Goal: Information Seeking & Learning: Learn about a topic

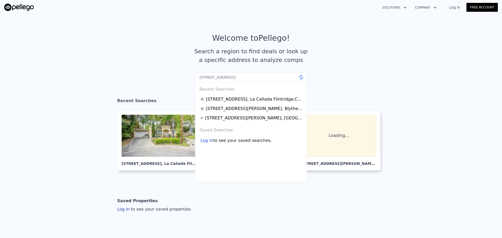
type input "[STREET_ADDRESS]"
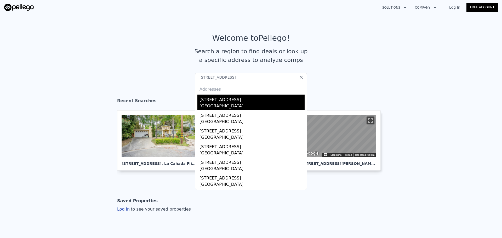
click at [256, 101] on div "[STREET_ADDRESS]" at bounding box center [251, 99] width 105 height 8
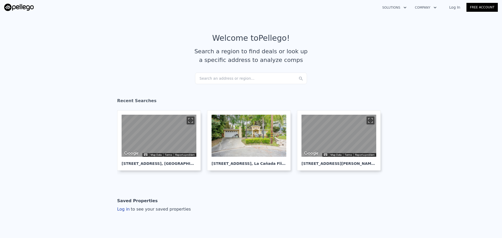
drag, startPoint x: 223, startPoint y: 86, endPoint x: 228, endPoint y: 78, distance: 9.9
click at [223, 85] on section "Welcome to Pellego ! Search a region to find deals or look up a specific addres…" at bounding box center [251, 53] width 502 height 81
click at [228, 78] on div "Search an address or region..." at bounding box center [251, 78] width 112 height 11
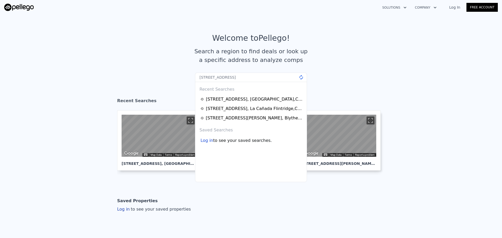
type input "4149 Sedgwick Avenue, Riverside, CA 92507"
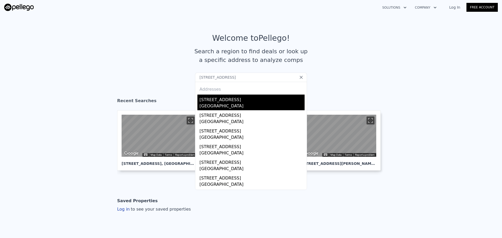
click at [235, 95] on div "4149 Sedgwick Ave" at bounding box center [251, 99] width 105 height 8
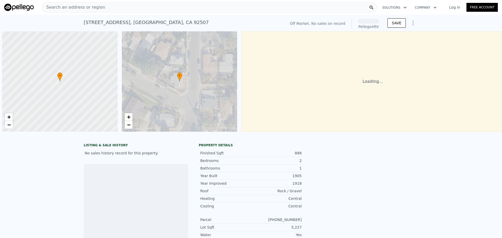
scroll to position [0, 2]
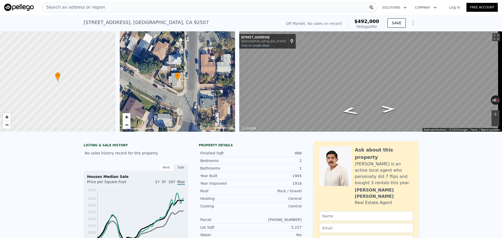
click at [126, 7] on div "Search an address or region" at bounding box center [209, 7] width 335 height 10
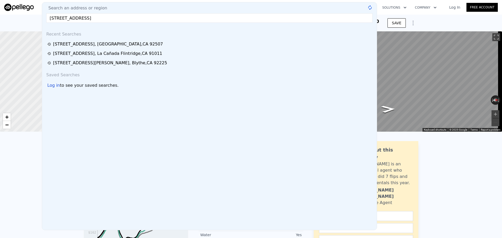
type input "623 W 18th St, Los Angeles, CA 90731"
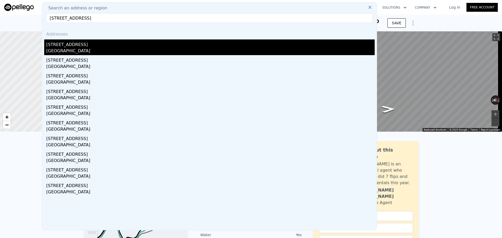
click at [94, 47] on div "623 W 18th St" at bounding box center [210, 43] width 328 height 8
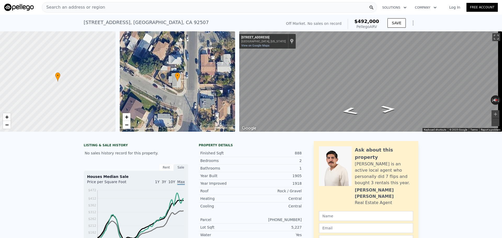
type input "7"
type input "10"
type input "633"
type input "2850"
type input "4502"
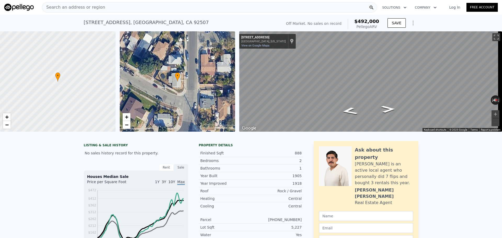
type input "101107.116"
type input "$ 1,018,000"
type input "7"
type input "-$ 71,853"
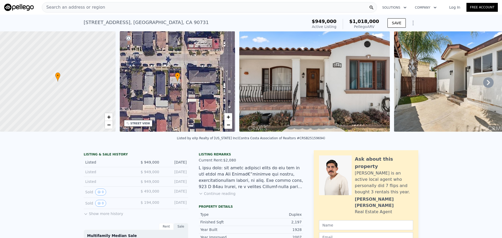
click at [147, 8] on div "Search an address or region" at bounding box center [209, 7] width 335 height 10
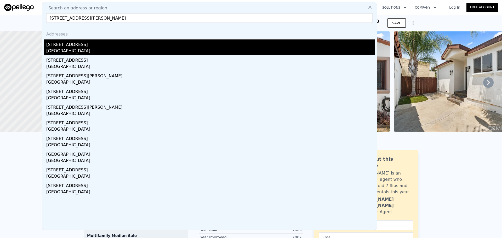
type input "14334 Tiara Street, Van Nuys, CA 91401"
click at [124, 43] on div "[STREET_ADDRESS]" at bounding box center [210, 43] width 328 height 8
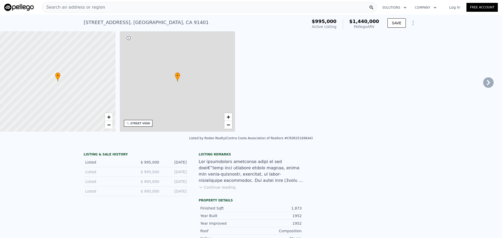
type input "2"
type input "5"
type input "4"
type input "1346"
type input "2507"
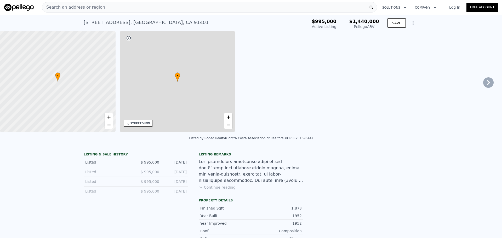
type input "5499"
type input "9135"
type input "$ 1,440,000"
type input "8"
type input "$ 269,015"
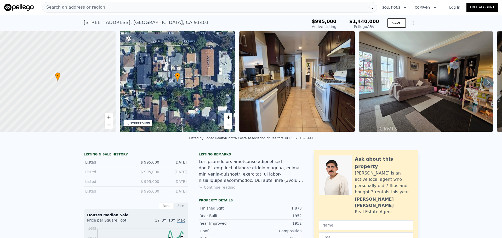
click at [150, 7] on div "Search an address or region" at bounding box center [209, 7] width 335 height 10
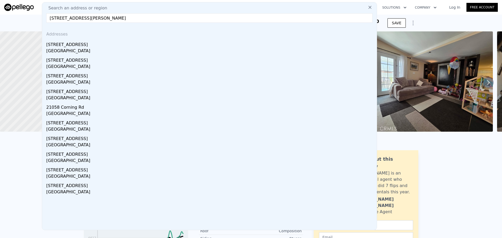
paste input "2946 Kirkwood Roa"
type input "2946 Kirkwood Road, Corning, CA 96021"
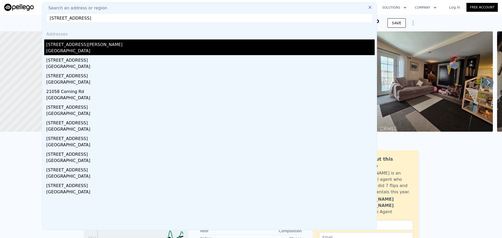
click at [135, 46] on div "[STREET_ADDRESS][PERSON_NAME]" at bounding box center [210, 43] width 328 height 8
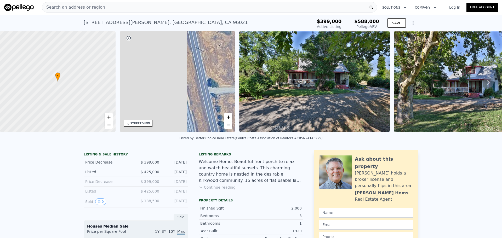
drag, startPoint x: 158, startPoint y: 100, endPoint x: 226, endPoint y: 93, distance: 68.8
click at [226, 93] on div "• + −" at bounding box center [177, 81] width 115 height 100
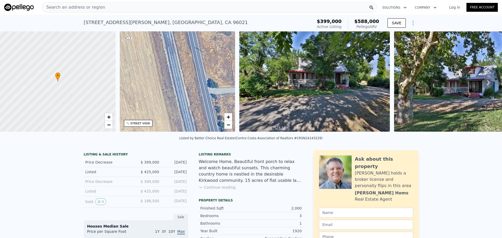
click at [124, 6] on div "Search an address or region" at bounding box center [209, 7] width 335 height 10
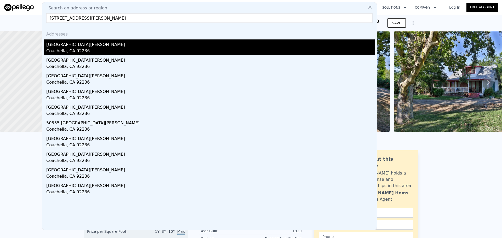
type input "50660 Calle Mendoza, Coachella, CA 9223"
click at [60, 47] on div "[GEOGRAPHIC_DATA][PERSON_NAME]" at bounding box center [210, 43] width 328 height 8
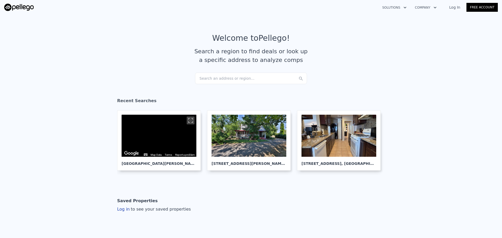
click at [219, 77] on div "Search an address or region..." at bounding box center [251, 78] width 112 height 11
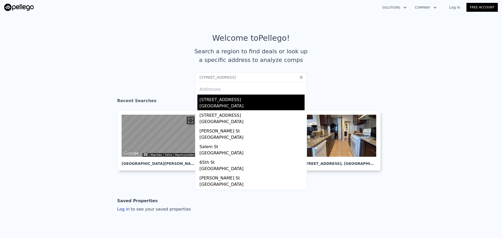
type input "[STREET_ADDRESS]"
click at [206, 96] on div "[STREET_ADDRESS]" at bounding box center [251, 99] width 105 height 8
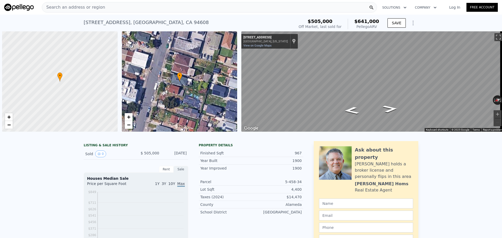
scroll to position [0, 2]
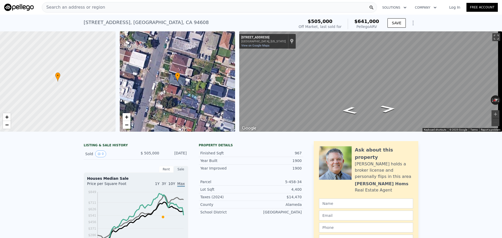
click at [156, 8] on div "Search an address or region" at bounding box center [209, 7] width 335 height 10
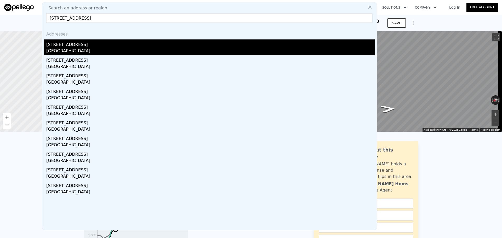
type input "[STREET_ADDRESS]"
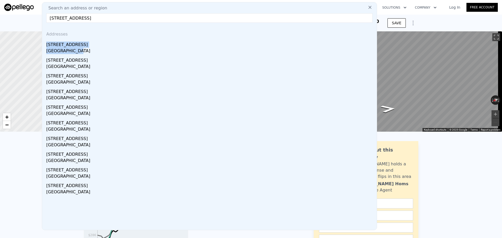
drag, startPoint x: 74, startPoint y: 51, endPoint x: 166, endPoint y: 31, distance: 94.1
click at [152, 26] on div "Search an address or region [STREET_ADDRESS] Addresses [STREET_ADDRESS] [STREET…" at bounding box center [209, 116] width 335 height 228
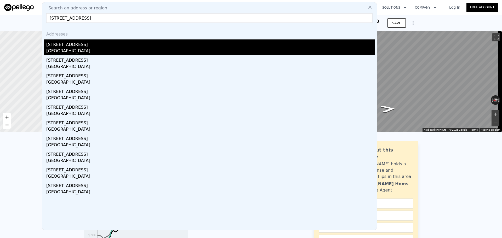
click at [134, 50] on div "[GEOGRAPHIC_DATA]" at bounding box center [210, 51] width 328 height 7
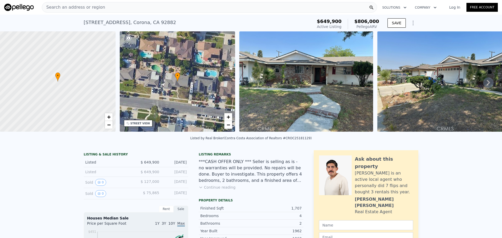
click at [142, 125] on div "STREET VIEW" at bounding box center [138, 123] width 28 height 7
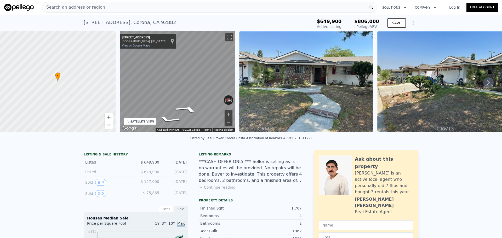
click at [138, 6] on div "Search an address or region" at bounding box center [209, 7] width 335 height 10
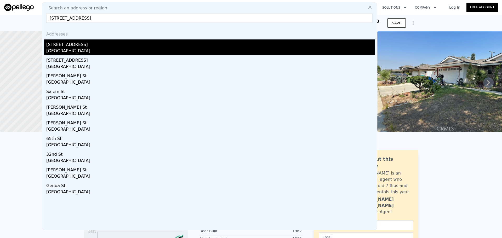
type input "[STREET_ADDRESS]"
click at [101, 46] on div "[STREET_ADDRESS]" at bounding box center [210, 43] width 328 height 8
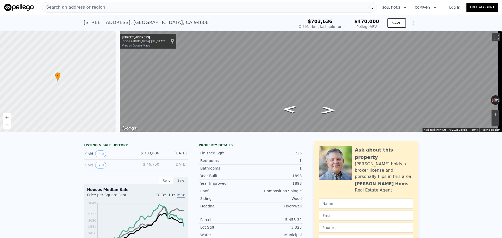
click at [114, 11] on div "Search an address or region" at bounding box center [209, 7] width 335 height 10
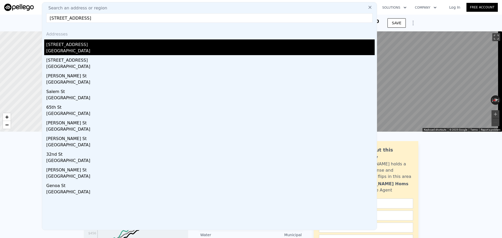
type input "[STREET_ADDRESS]"
click at [65, 47] on div "[STREET_ADDRESS]" at bounding box center [210, 43] width 328 height 8
